Goal: Find specific page/section: Find specific page/section

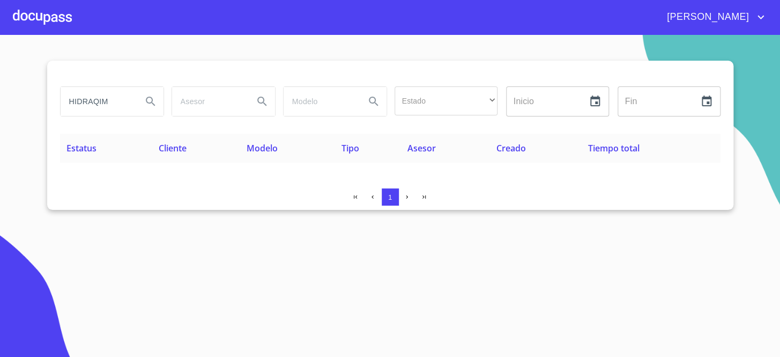
click at [197, 246] on section "HIDRAQIM Estado ​ ​ Inicio ​ Fin ​ Estatus Cliente Modelo Tipo Asesor Creado Ti…" at bounding box center [390, 196] width 780 height 322
click at [218, 350] on section "HIDRA QUIM Estado ​ ​ Inicio ​ Fin ​ Estatus Cliente Modelo Tipo Asesor Creado …" at bounding box center [390, 196] width 780 height 322
click at [223, 353] on section "HIDRA QUIM Estado ​ ​ Inicio ​ Fin ​ Estatus Cliente Modelo Tipo Asesor Creado …" at bounding box center [390, 196] width 780 height 322
drag, startPoint x: 220, startPoint y: 353, endPoint x: 110, endPoint y: 257, distance: 145.5
click at [110, 257] on section "HIDRA QUIM Estado ​ ​ Inicio ​ Fin ​ Estatus Cliente Modelo Tipo Asesor Creado …" at bounding box center [390, 196] width 780 height 322
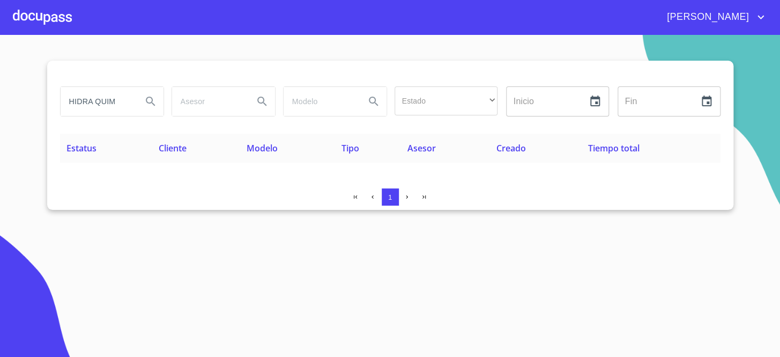
click at [134, 100] on div "HIDRA QUIM" at bounding box center [112, 101] width 103 height 29
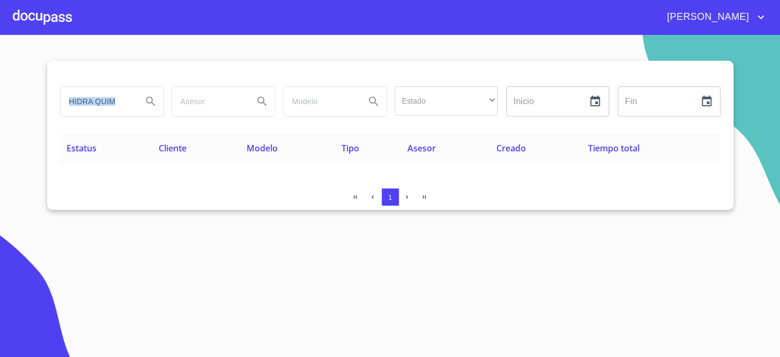
click at [134, 100] on div "HIDRA QUIM" at bounding box center [112, 101] width 103 height 29
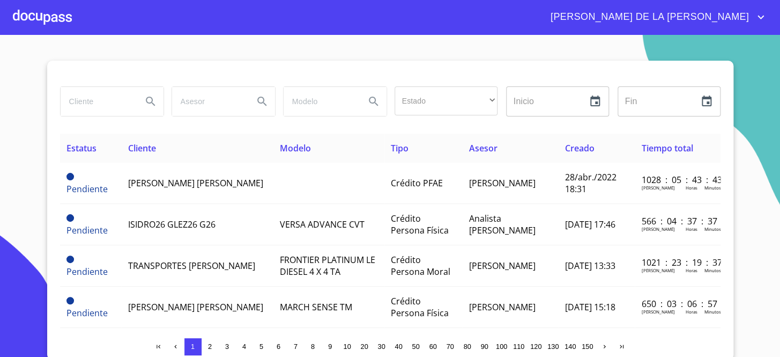
click at [91, 106] on input "search" at bounding box center [97, 101] width 73 height 29
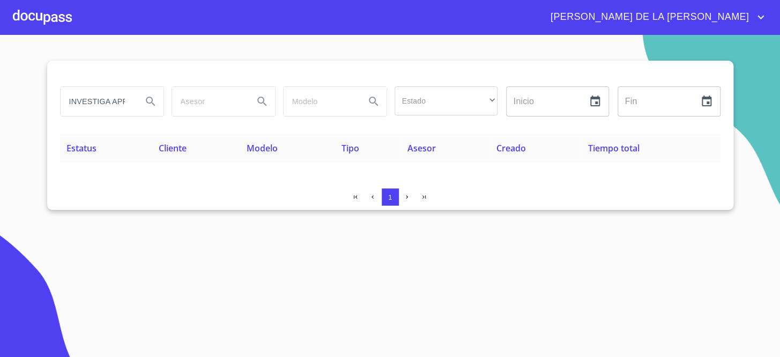
drag, startPoint x: 123, startPoint y: 107, endPoint x: 75, endPoint y: 113, distance: 48.7
click at [75, 113] on input "INVESTIGA APRENDIENDO" at bounding box center [97, 101] width 73 height 29
click at [113, 101] on input "INVESTIGA APRENDIENDO" at bounding box center [97, 101] width 73 height 29
drag, startPoint x: 115, startPoint y: 105, endPoint x: 231, endPoint y: 105, distance: 116.4
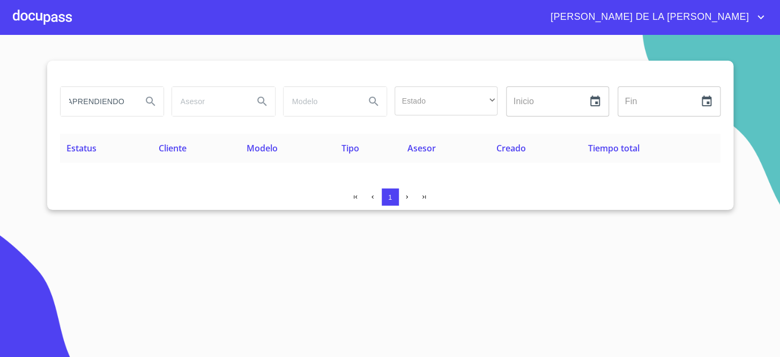
click at [220, 107] on div "INVESTIGA APRENDIENDO Estado ​ ​ Inicio ​ Fin ​" at bounding box center [390, 101] width 669 height 39
type input "INVESTIGA"
click at [0, 106] on section "HIDRAQIM Estado ​ ​ Inicio ​ Fin ​ Estatus Cliente Modelo Tipo Asesor Creado Ti…" at bounding box center [390, 196] width 780 height 322
drag, startPoint x: 77, startPoint y: 103, endPoint x: 32, endPoint y: 91, distance: 47.4
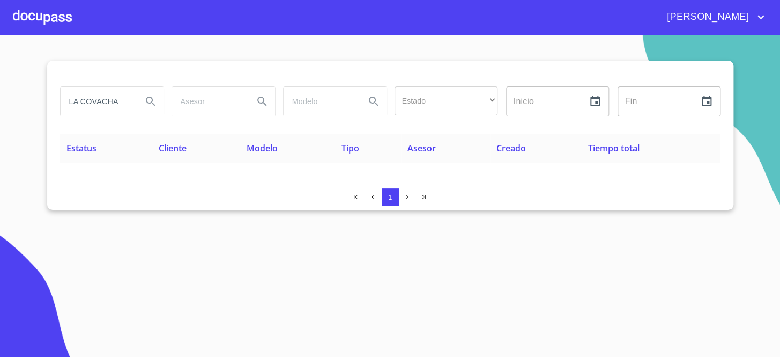
click at [32, 91] on section "LA COVACHA Estado ​ ​ Inicio ​ Fin ​ Estatus Cliente Modelo Tipo Asesor Creado …" at bounding box center [390, 196] width 780 height 322
drag, startPoint x: 82, startPoint y: 100, endPoint x: 2, endPoint y: 97, distance: 79.4
click at [41, 94] on section "LA COVACHA Estado ​ ​ Inicio ​ Fin ​ Estatus Cliente Modelo Tipo Asesor Creado …" at bounding box center [390, 196] width 780 height 322
click at [128, 101] on input "COVACHA" at bounding box center [97, 101] width 73 height 29
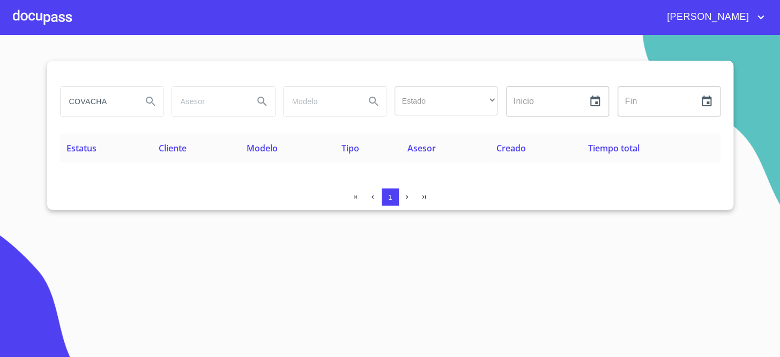
click at [128, 100] on input "COVACHA" at bounding box center [97, 101] width 73 height 29
type input "COMUNICACION"
